Goal: Transaction & Acquisition: Purchase product/service

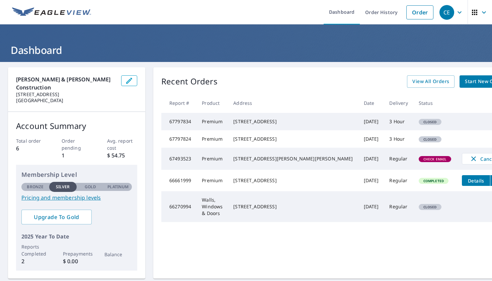
click at [465, 80] on span "Start New Order" at bounding box center [484, 81] width 39 height 8
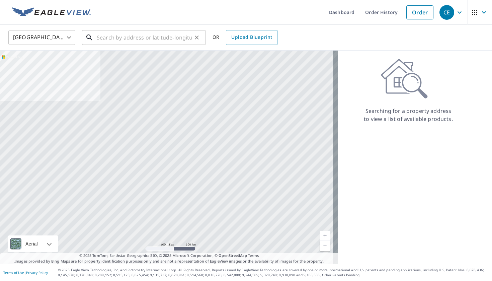
click at [170, 40] on input "text" at bounding box center [144, 37] width 95 height 19
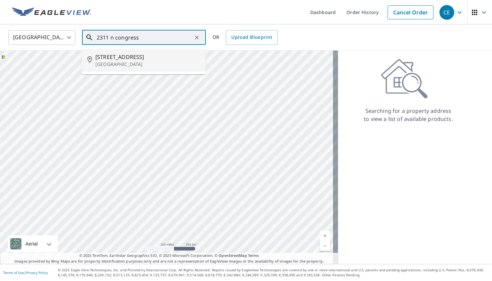
click at [110, 59] on span "2311 N Congress Ave" at bounding box center [147, 57] width 105 height 8
type input "2311 N Congress Ave Boynton Beach, FL 33426"
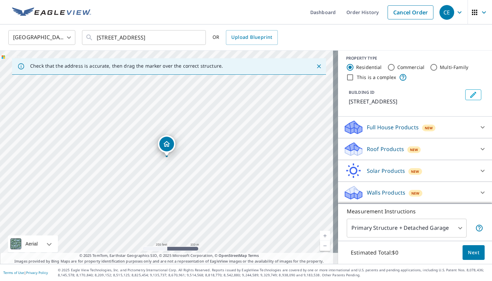
click at [393, 149] on p "Roof Products" at bounding box center [385, 149] width 37 height 8
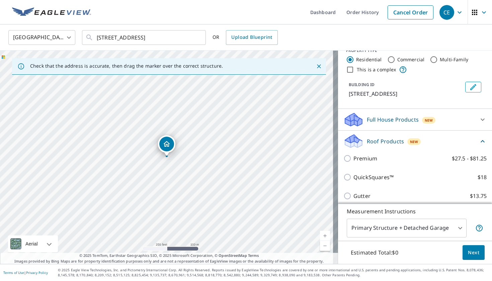
scroll to position [12, 0]
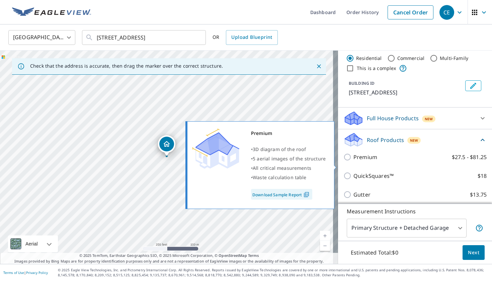
click at [378, 161] on label "Premium $27.5 - $81.25" at bounding box center [420, 157] width 133 height 8
click at [354, 161] on input "Premium $27.5 - $81.25" at bounding box center [349, 157] width 10 height 8
checkbox input "true"
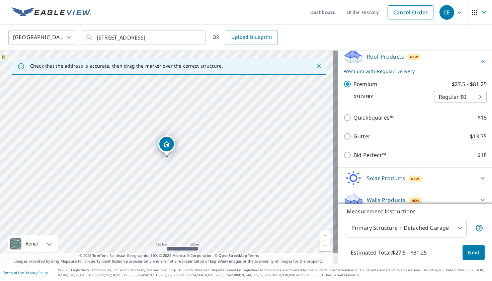
scroll to position [97, 0]
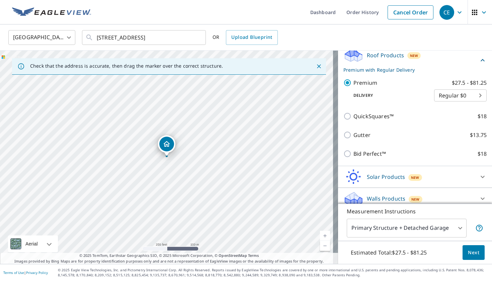
click at [442, 108] on body "CE CE Dashboard Order History Cancel Order CE United States US ​ 2311 N Congres…" at bounding box center [246, 140] width 492 height 281
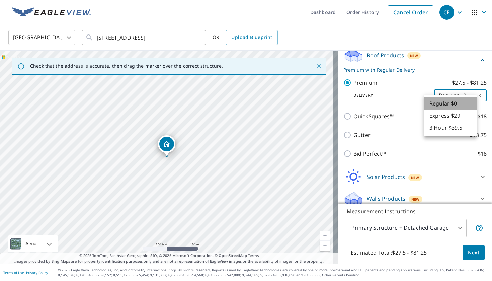
click at [442, 108] on li "Regular $0" at bounding box center [450, 103] width 53 height 12
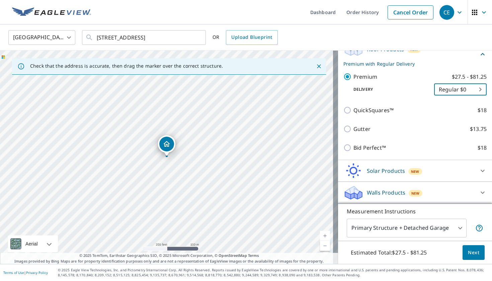
scroll to position [111, 0]
click at [463, 253] on button "Next" at bounding box center [474, 252] width 22 height 15
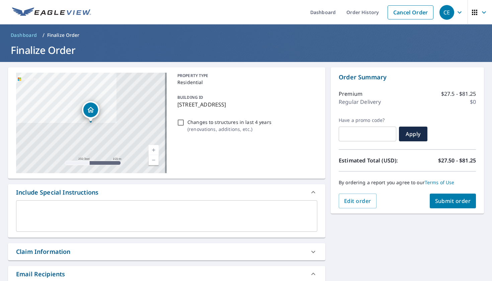
click at [140, 210] on textarea at bounding box center [167, 216] width 292 height 19
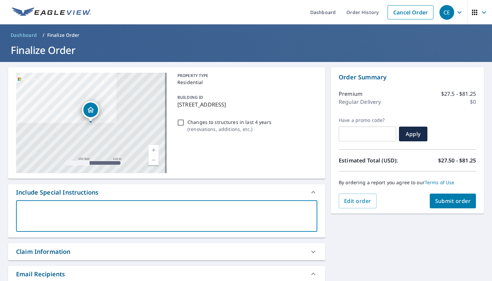
type textarea "N"
type textarea "x"
type textarea "Ne"
type textarea "x"
type textarea "Ned"
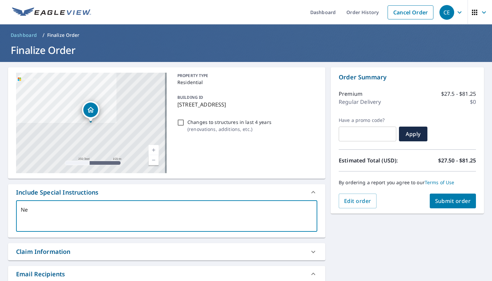
type textarea "x"
type textarea "Nedd"
type textarea "x"
type textarea "Ned"
type textarea "x"
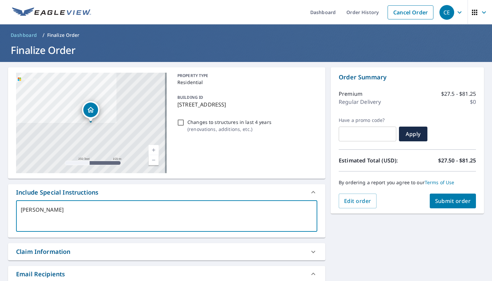
type textarea "Ne"
type textarea "x"
type textarea "Nee"
type textarea "x"
type textarea "Need"
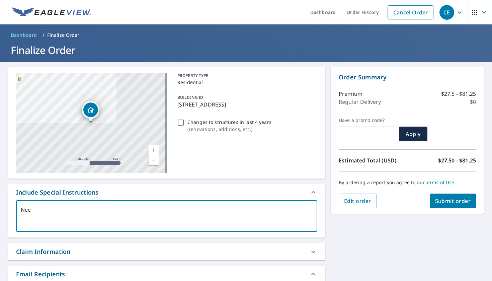
type textarea "x"
type textarea "Need"
type textarea "x"
type textarea "Need a"
type textarea "x"
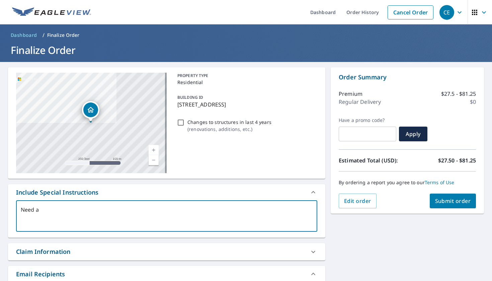
type textarea "Need a"
type textarea "x"
type textarea "Need a c"
type textarea "x"
type textarea "Need a co"
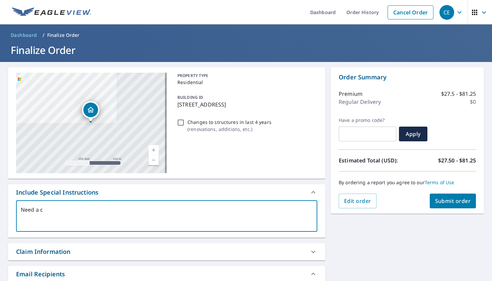
type textarea "x"
type textarea "Need a com"
type textarea "x"
type textarea "Need a comp"
type textarea "x"
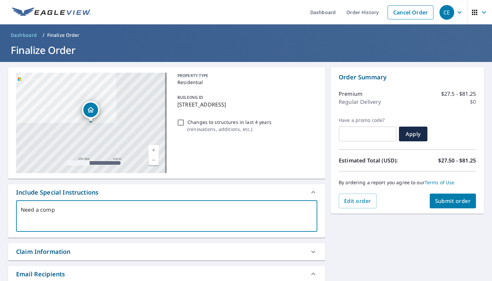
type textarea "Need a compl"
type textarea "x"
type textarea "Need a comple"
type textarea "x"
type textarea "Need a complet"
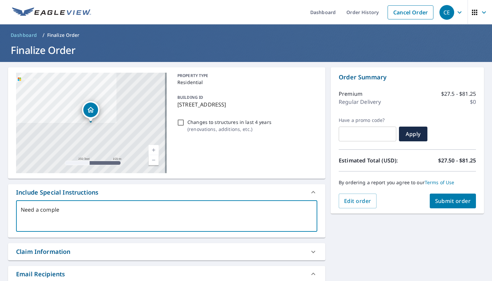
type textarea "x"
type textarea "Need a complete"
type textarea "x"
type textarea "Need a complete"
type textarea "x"
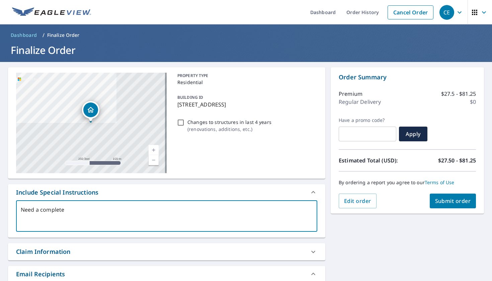
type textarea "Need a complete r"
type textarea "x"
type textarea "Need a complete ro"
type textarea "x"
type textarea "Need a complete roo"
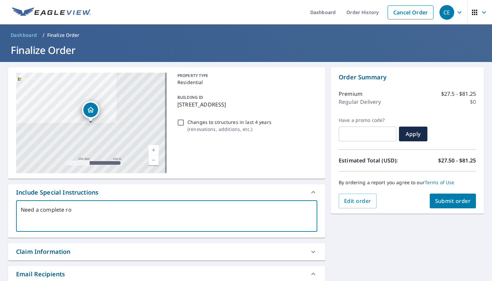
type textarea "x"
type textarea "Need a complete roof"
type textarea "x"
type textarea "Need a complete roof"
type textarea "x"
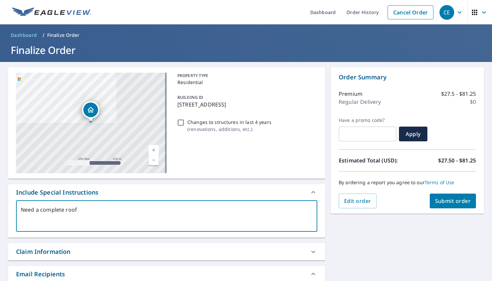
type textarea "Need a complete roof r"
type textarea "x"
type textarea "Need a complete roof re"
type textarea "x"
type textarea "Need a complete roof rep"
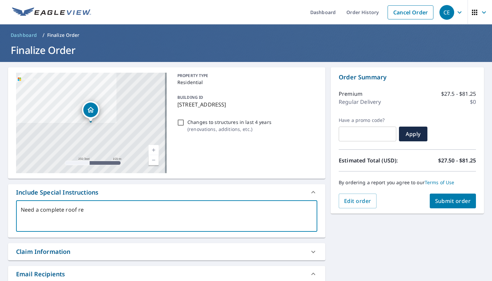
type textarea "x"
type textarea "Need a complete roof repo"
type textarea "x"
type textarea "Need a complete roof repor"
type textarea "x"
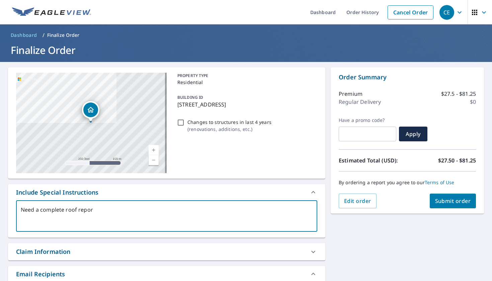
type textarea "Need a complete roof report"
type textarea "x"
type textarea "Need a complete roof report."
type textarea "x"
type textarea "Need a complete roof report."
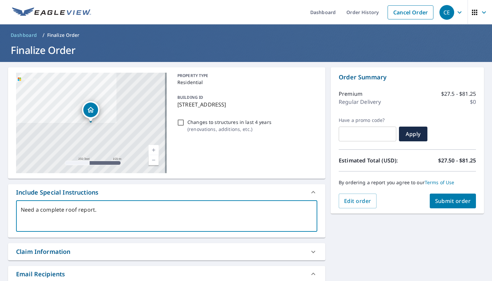
type textarea "x"
type textarea "Need a complete roof report. H"
type textarea "x"
type textarea "Need a complete roof report. Ho"
type textarea "x"
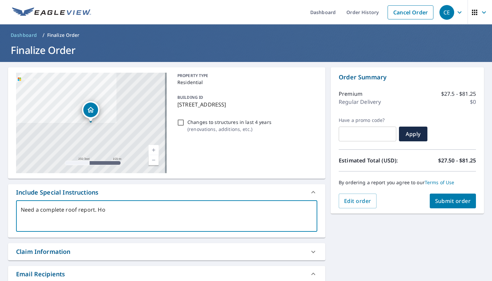
type textarea "Need a complete roof report. Ho"
type textarea "x"
type textarea "Need a complete roof report. Ho w"
type textarea "x"
type textarea "Need a complete roof report. Ho"
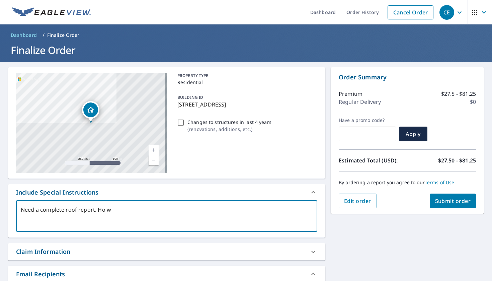
type textarea "x"
type textarea "Need a complete roof report. Ho"
type textarea "x"
type textarea "Need a complete roof report. How"
type textarea "x"
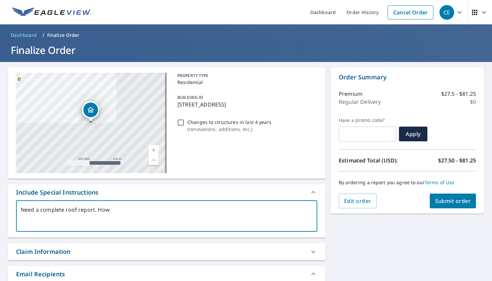
type textarea "Need a complete roof report. How"
type textarea "x"
type textarea "Need a complete roof report. How m"
type textarea "x"
type textarea "Need a complete roof report. How ma"
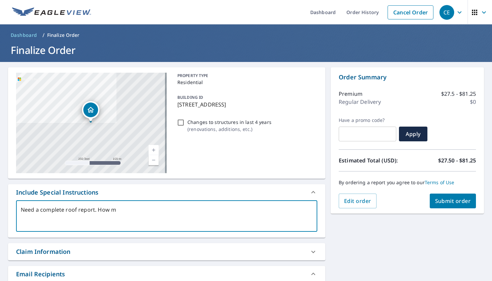
type textarea "x"
type textarea "Need a complete roof report. How man"
type textarea "x"
type textarea "Need a complete roof report. How many"
type textarea "x"
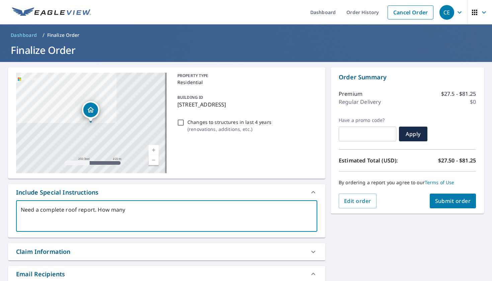
type textarea "Need a complete roof report. How many"
type textarea "x"
type textarea "Need a complete roof report. How many"
type textarea "x"
type textarea "Need a complete roof report. How many"
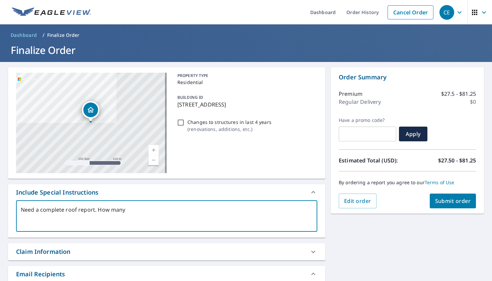
type textarea "x"
type textarea "Need a complete roof report. How many"
type textarea "x"
type textarea "Need a complete roof report. How man"
type textarea "x"
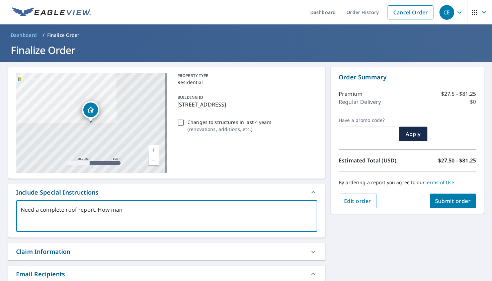
type textarea "Need a complete roof report. How ma"
type textarea "x"
type textarea "Need a complete roof report. How m"
type textarea "x"
type textarea "Need a complete roof report. How"
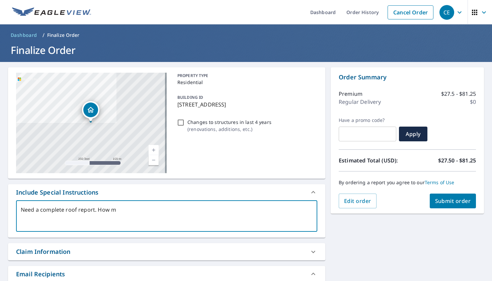
type textarea "x"
type textarea "Need a complete roof report. How"
type textarea "x"
type textarea "Need a complete roof report. Ho"
type textarea "x"
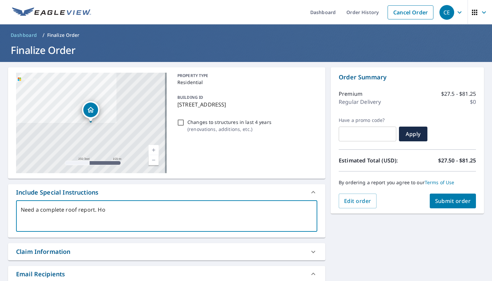
type textarea "Need a complete roof report. H"
type textarea "x"
type textarea "Need a complete roof report."
type textarea "x"
type textarea "Need a complete roof report."
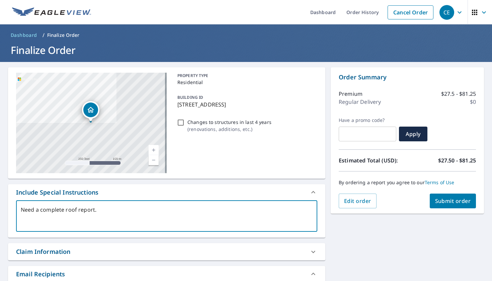
type textarea "x"
type textarea "Need a complete roof report."
type textarea "x"
type textarea "Need a complete roof report. P"
type textarea "x"
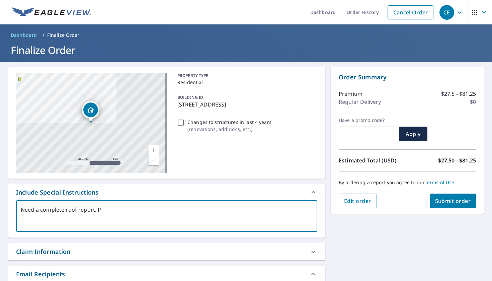
type textarea "Need a complete roof report. Pr"
type textarea "x"
type textarea "Need a complete roof report. Pro"
type textarea "x"
type textarea "Need a complete roof report. Prop"
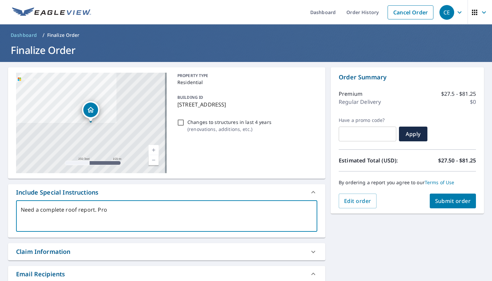
type textarea "x"
type textarea "Need a complete roof report. Prope"
type textarea "x"
type textarea "Need a complete roof report. Proper"
type textarea "x"
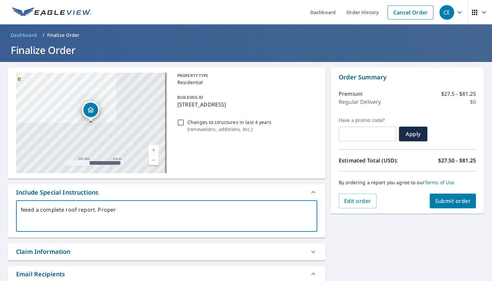
type textarea "Need a complete roof report. Proper"
type textarea "x"
type textarea "Need a complete roof report. Proper r"
type textarea "x"
type textarea "Need a complete roof report. Proper ro"
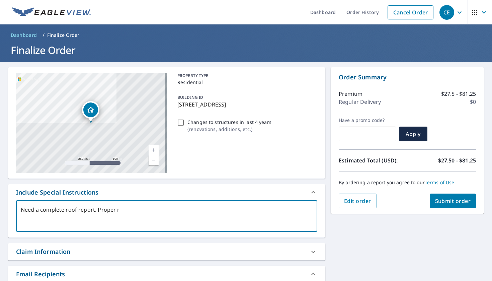
type textarea "x"
type textarea "Need a complete roof report. Proper roo"
type textarea "x"
type textarea "Need a complete roof report. Proper roof"
type textarea "x"
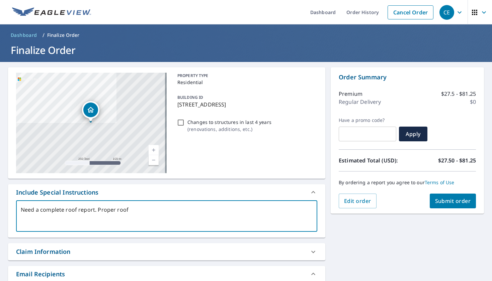
type textarea "Need a complete roof report. Proper roof"
type textarea "x"
type textarea "Need a complete roof report. Proper roof s"
type textarea "x"
type textarea "Need a complete roof report. Proper roof sq"
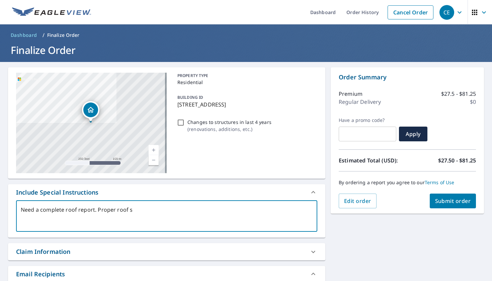
type textarea "x"
type textarea "Need a complete roof report. Proper roof squ"
type textarea "x"
type textarea "Need a complete roof report. Proper roof squa"
type textarea "x"
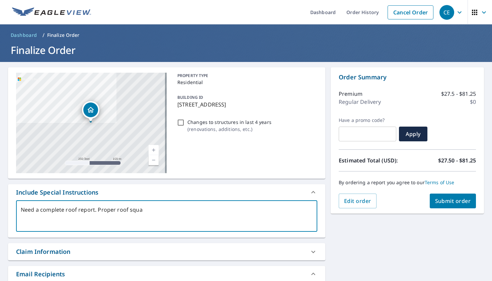
type textarea "Need a complete roof report. Proper roof squar"
type textarea "x"
type textarea "Need a complete roof report. Proper roof square"
type textarea "x"
type textarea "Need a complete roof report. Proper roof square"
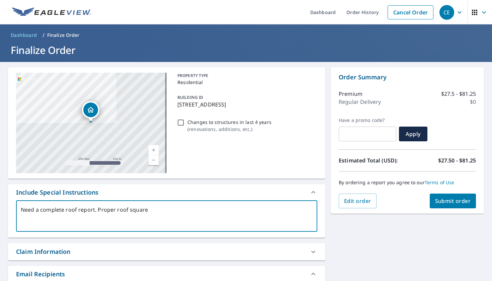
type textarea "x"
type textarea "Need a complete roof report. Proper roof square f"
type textarea "x"
type textarea "Need a complete roof report. Proper roof square fo"
type textarea "x"
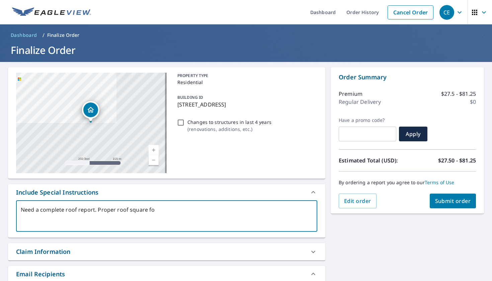
type textarea "Need a complete roof report. Proper roof square foo"
type textarea "x"
type textarea "Need a complete roof report. Proper roof square foot"
type textarea "x"
type textarea "Need a complete roof report. Proper roof square foota"
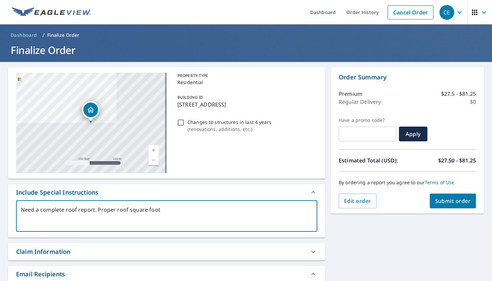
type textarea "x"
type textarea "Need a complete roof report. Proper roof square footag"
type textarea "x"
type textarea "Need a complete roof report. Proper roof square footage"
type textarea "x"
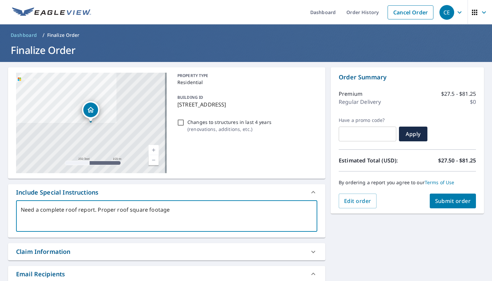
type textarea "Need a complete roof report. Proper roof square footage."
type textarea "x"
type textarea "Need a complete roof report. Proper roof square footage."
type textarea "x"
type textarea "Need a complete roof report. Proper roof square footage. T"
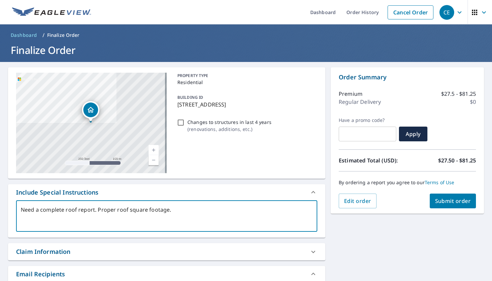
type textarea "x"
type textarea "Need a complete roof report. Proper roof square footage. Th"
type textarea "x"
type textarea "Need a complete roof report. Proper roof square footage. Tha"
type textarea "x"
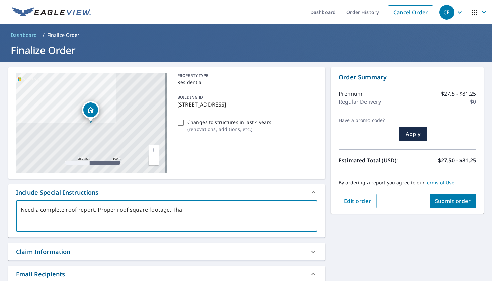
type textarea "Need a complete roof report. Proper roof square footage. Than"
type textarea "x"
type textarea "Need a complete roof report. Proper roof square footage. Thank"
type textarea "x"
type textarea "Need a complete roof report. Proper roof square footage. Thanks"
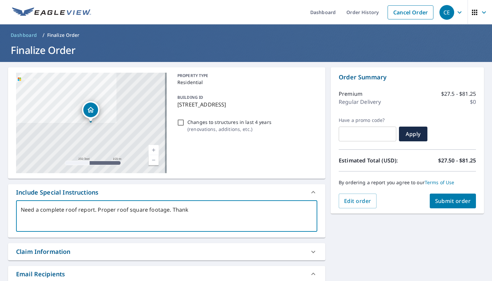
type textarea "x"
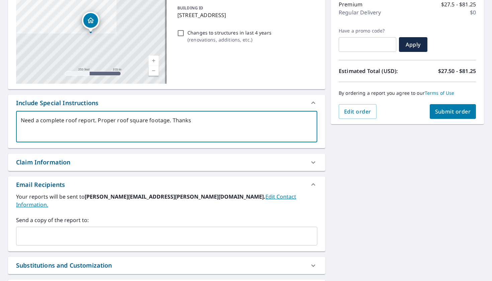
scroll to position [130, 0]
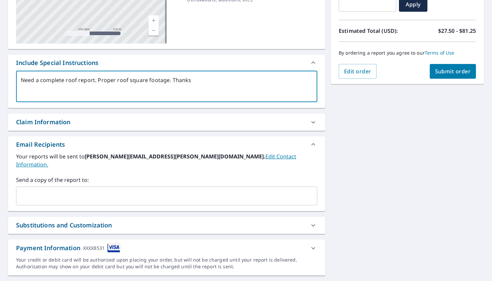
type textarea "Need a complete roof report. Proper roof square footage. Thanks"
type textarea "x"
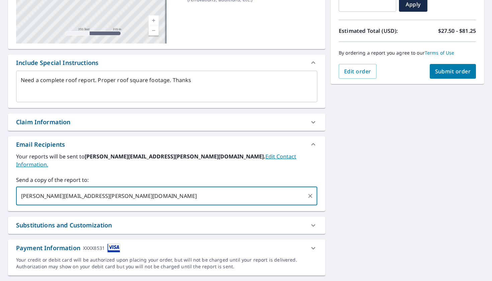
type input "chris.edden@wtconstruct.com"
type textarea "x"
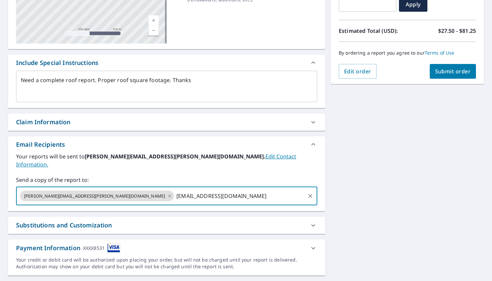
type input "isaiah@wtconstruct.com"
type textarea "x"
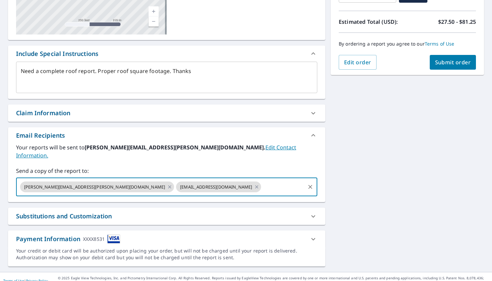
click at [142, 239] on div "Payment Information XXXX8531" at bounding box center [167, 238] width 318 height 17
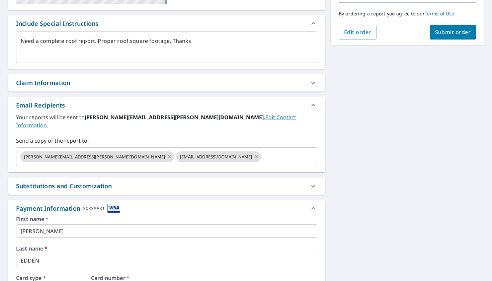
scroll to position [0, 0]
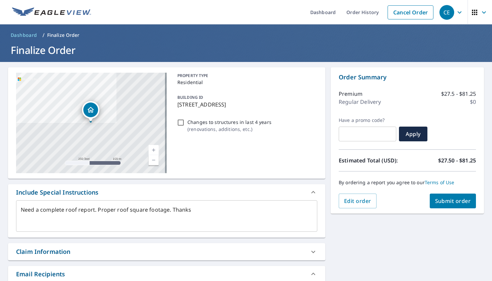
click at [435, 203] on span "Submit order" at bounding box center [453, 200] width 36 height 7
type textarea "x"
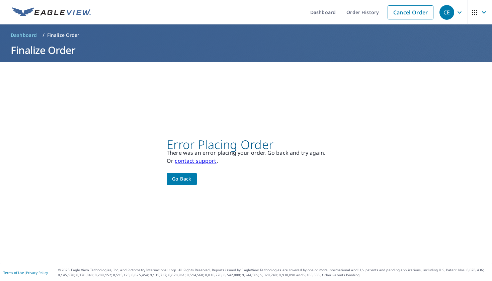
click at [186, 181] on span "Go back" at bounding box center [181, 179] width 19 height 8
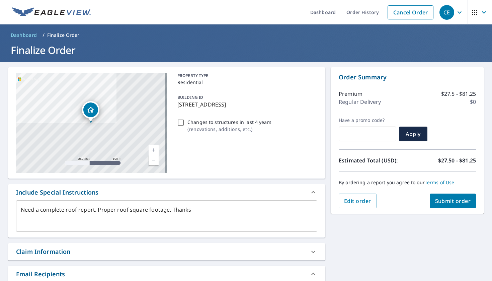
scroll to position [139, 0]
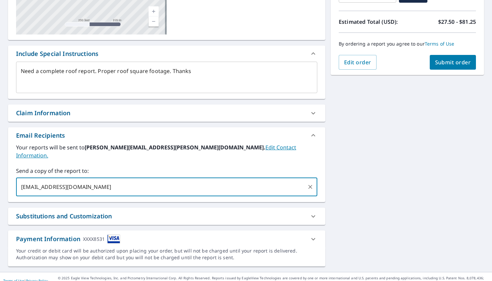
type input "isaiah@wtconstruct.com"
type textarea "x"
click at [167, 234] on div "Payment Information XXXX8531" at bounding box center [160, 238] width 289 height 9
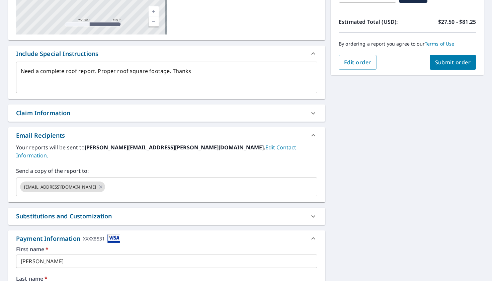
scroll to position [286, 0]
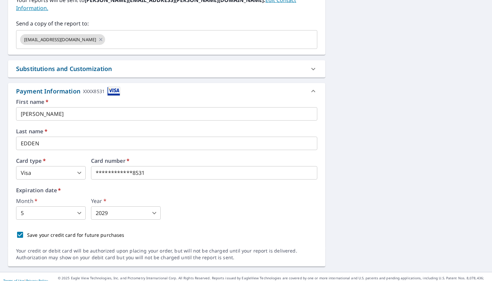
drag, startPoint x: 153, startPoint y: 160, endPoint x: 152, endPoint y: 163, distance: 3.4
click at [55, 107] on input "CHRIS" at bounding box center [166, 113] width 301 height 13
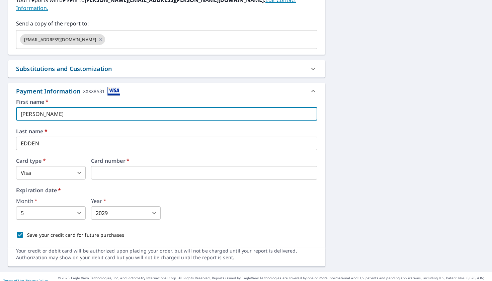
type textarea "x"
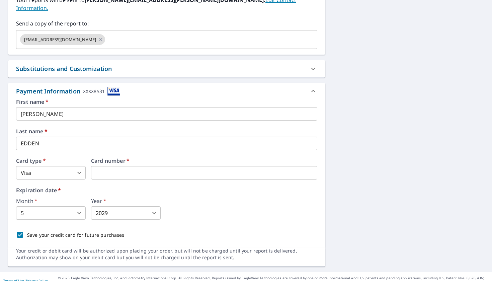
click at [48, 201] on body "CE CE Dashboard Order History Cancel Order CE Dashboard / Finalize Order Finali…" at bounding box center [246, 140] width 492 height 281
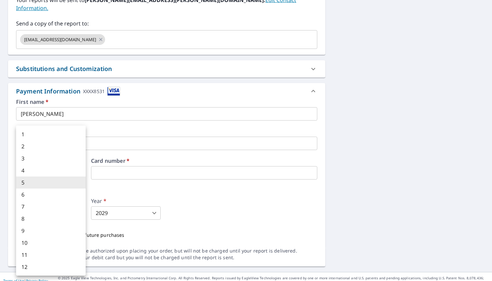
click at [28, 209] on li "7" at bounding box center [51, 207] width 70 height 12
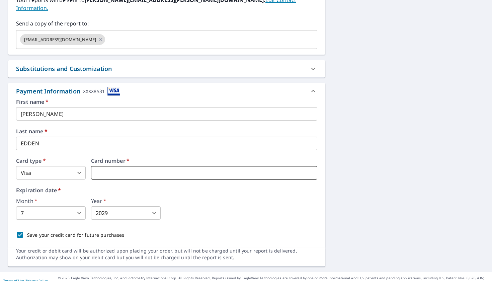
click at [125, 166] on iframe at bounding box center [204, 172] width 226 height 13
click at [373, 142] on div "2311 N Congress Ave Boynton Beach, FL 33426 Aerial Road A standard road map Aer…" at bounding box center [246, 24] width 492 height 496
click at [230, 138] on input "EDDEN" at bounding box center [166, 143] width 301 height 13
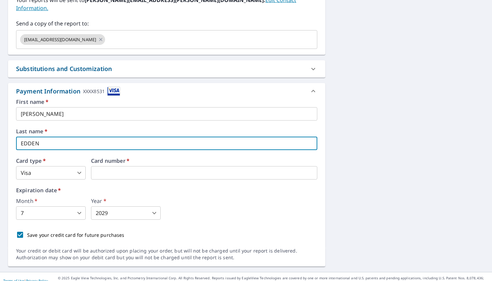
click at [63, 165] on body "CE CE Dashboard Order History Cancel Order CE Dashboard / Finalize Order Finali…" at bounding box center [246, 140] width 492 height 281
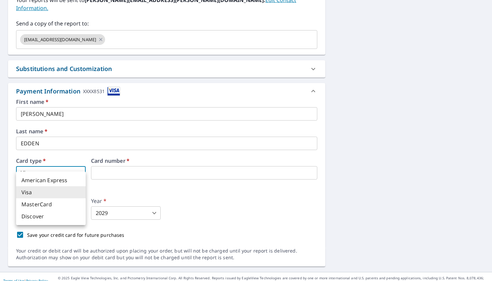
click at [30, 189] on li "Visa" at bounding box center [51, 192] width 70 height 12
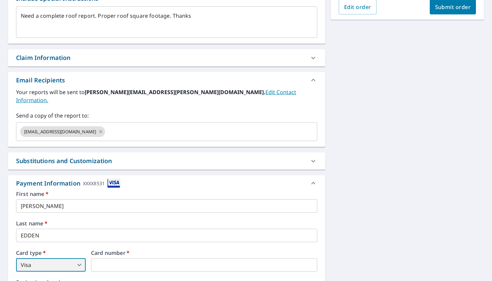
scroll to position [0, 0]
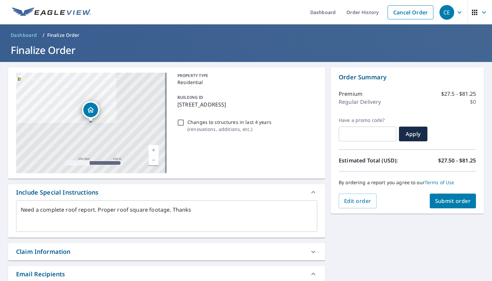
click at [450, 199] on span "Submit order" at bounding box center [453, 200] width 36 height 7
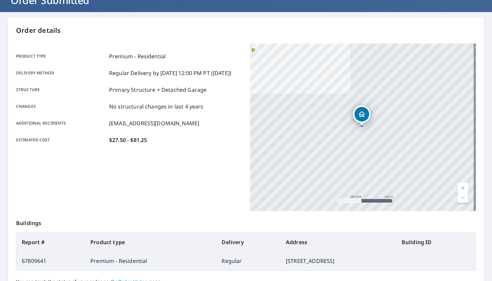
scroll to position [113, 0]
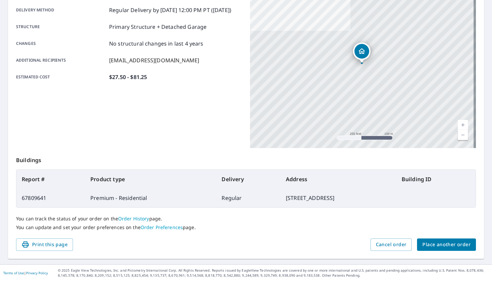
click at [415, 233] on div "You can track the status of your order on the Order History page. You can updat…" at bounding box center [246, 223] width 460 height 31
click at [424, 243] on span "Place another order" at bounding box center [447, 245] width 48 height 8
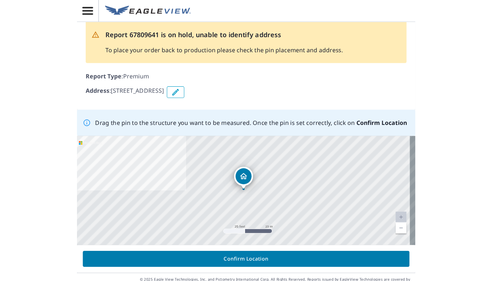
scroll to position [23, 0]
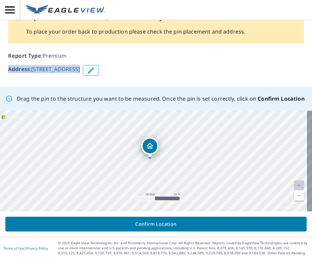
drag, startPoint x: 205, startPoint y: 73, endPoint x: 199, endPoint y: 58, distance: 16.4
click at [199, 58] on div "Report Type : Premium Address : 2311 N Congress Ave, Boynton Beach, FL, 33426" at bounding box center [155, 63] width 295 height 29
click at [202, 60] on div "Report Type : Premium Address : 2311 N Congress Ave, Boynton Beach, FL, 33426" at bounding box center [155, 63] width 295 height 29
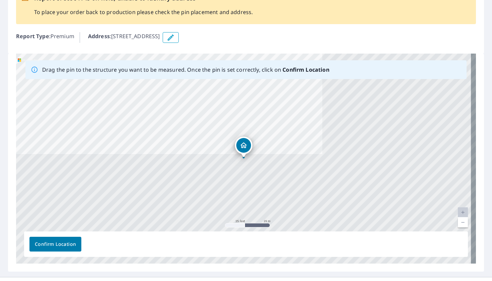
scroll to position [65, 0]
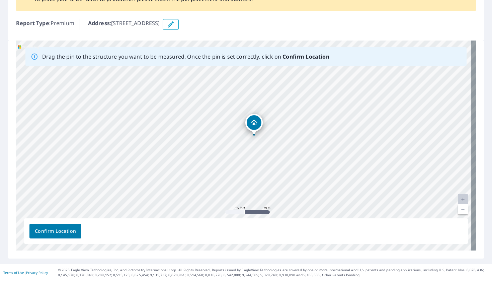
drag, startPoint x: 193, startPoint y: 86, endPoint x: 203, endPoint y: 80, distance: 11.7
click at [201, 75] on div "2311 N Congress Ave Boynton Beach, FL 33426" at bounding box center [246, 146] width 460 height 210
drag, startPoint x: 252, startPoint y: 120, endPoint x: 257, endPoint y: 125, distance: 6.9
click at [59, 233] on span "Confirm Location" at bounding box center [55, 231] width 41 height 8
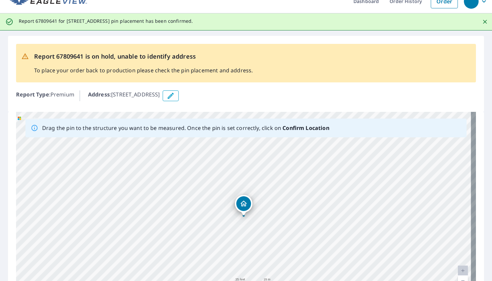
scroll to position [0, 0]
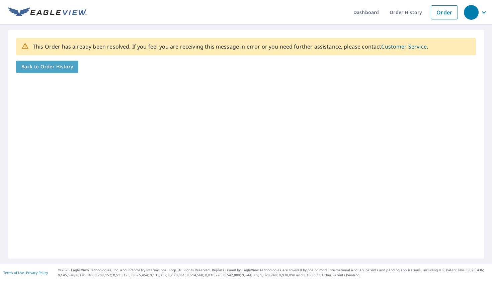
click at [59, 67] on span "Back to Order History" at bounding box center [47, 67] width 52 height 8
